Goal: Task Accomplishment & Management: Complete application form

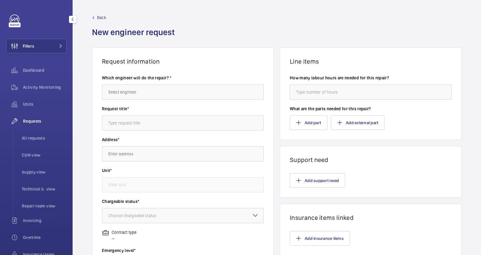
scroll to position [86, 0]
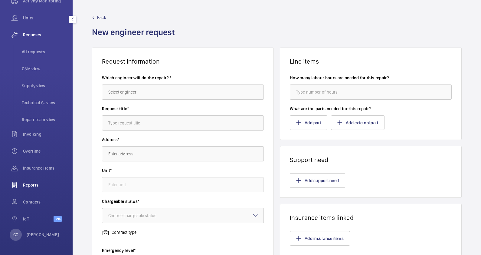
click at [35, 184] on span "Reports" at bounding box center [45, 185] width 44 height 6
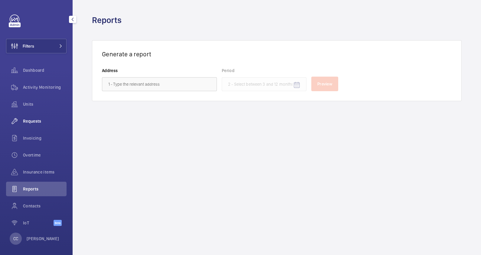
click at [36, 122] on span "Requests" at bounding box center [45, 121] width 44 height 6
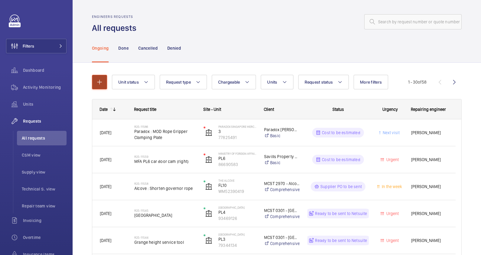
click at [103, 83] on button "button" at bounding box center [99, 82] width 15 height 15
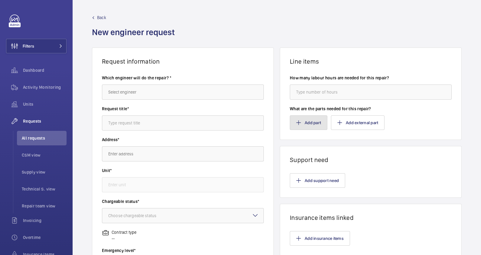
click at [307, 126] on button "Add part" at bounding box center [309, 122] width 38 height 15
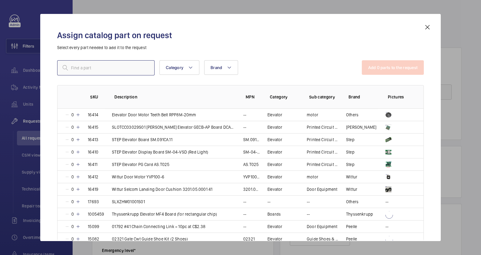
click at [105, 68] on input "text" at bounding box center [105, 67] width 97 height 15
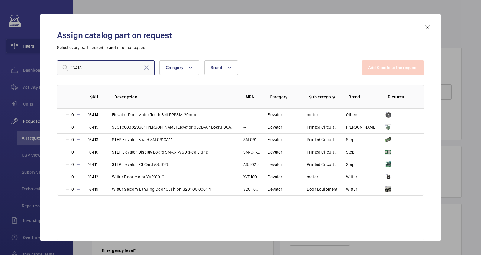
type input "16418"
click at [428, 29] on mat-icon at bounding box center [427, 27] width 7 height 7
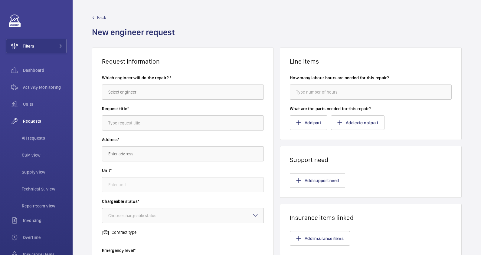
scroll to position [75, 0]
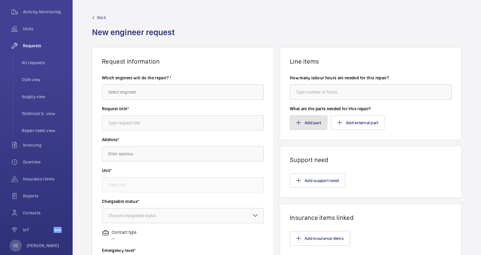
click at [304, 125] on button "Add part" at bounding box center [309, 122] width 38 height 15
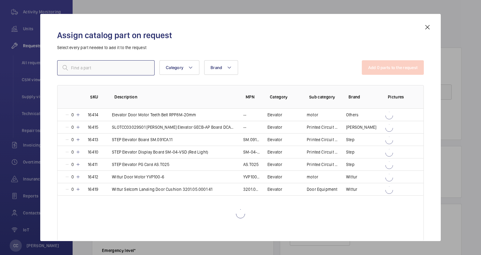
click at [79, 69] on input "text" at bounding box center [105, 67] width 97 height 15
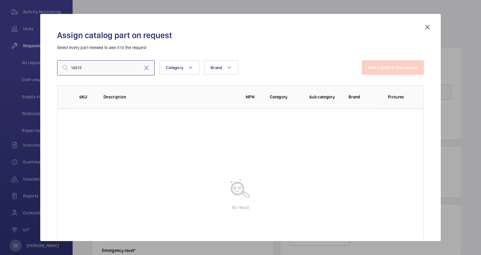
drag, startPoint x: 89, startPoint y: 67, endPoint x: 73, endPoint y: 67, distance: 16.6
click at [73, 67] on input "14618" at bounding box center [105, 67] width 97 height 15
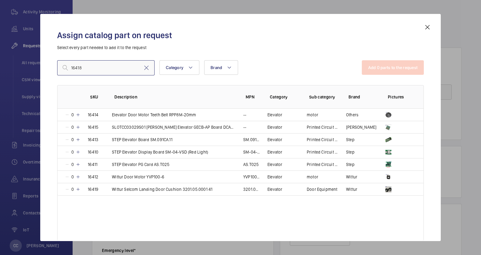
type input "16418"
click at [156, 12] on div at bounding box center [240, 127] width 481 height 255
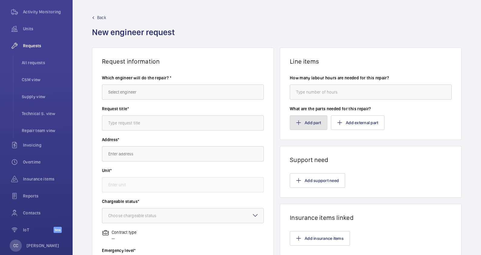
click at [303, 121] on button "Add part" at bounding box center [309, 122] width 38 height 15
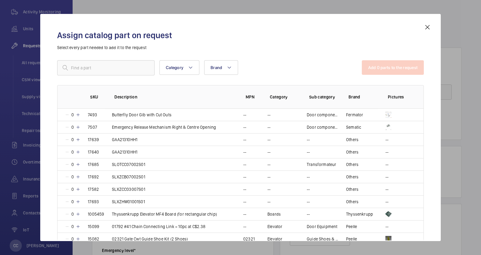
click at [426, 28] on mat-icon at bounding box center [427, 27] width 7 height 7
click at [428, 28] on mat-icon at bounding box center [427, 27] width 7 height 7
click at [292, 2] on wm-front-admin-header "Back New engineer request" at bounding box center [277, 23] width 408 height 47
